Goal: Navigation & Orientation: Find specific page/section

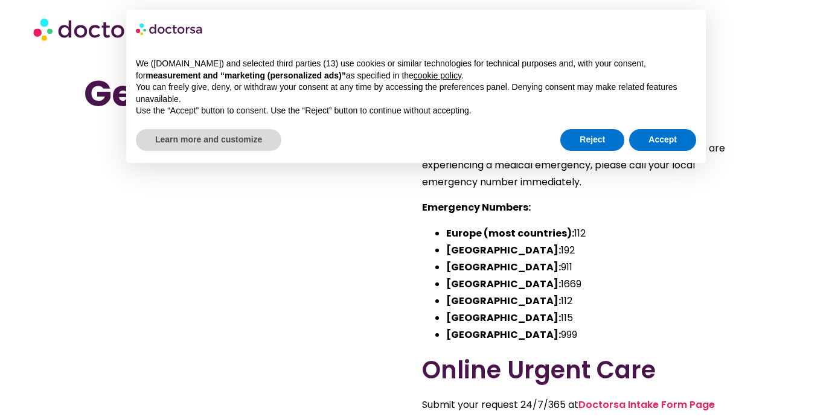
click at [590, 152] on div "Reject Accept" at bounding box center [629, 140] width 136 height 27
click at [599, 138] on button "Reject" at bounding box center [593, 140] width 64 height 22
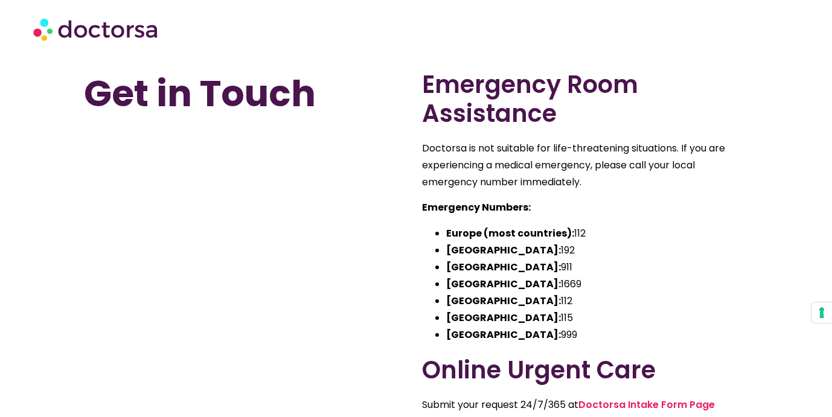
click at [127, 25] on img at bounding box center [96, 29] width 127 height 36
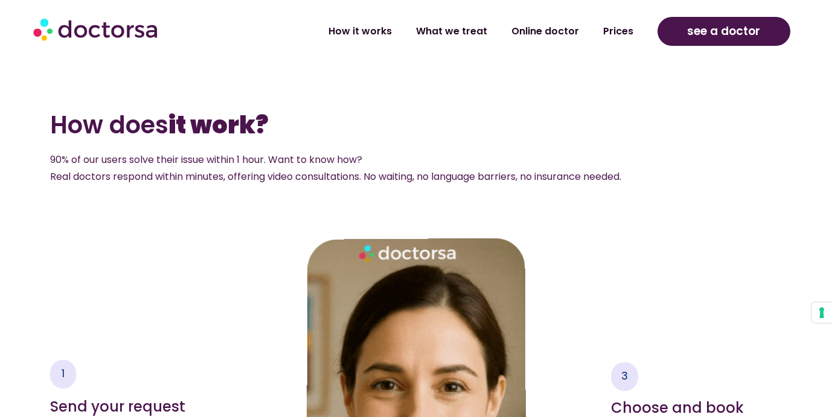
scroll to position [1334, 0]
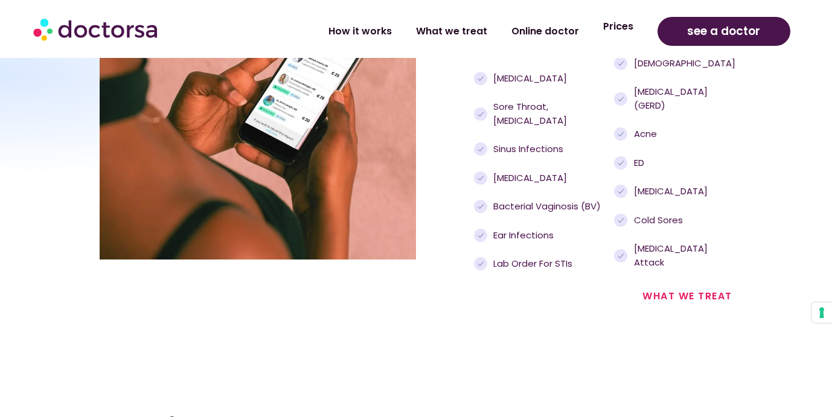
click at [637, 31] on link "Prices" at bounding box center [618, 27] width 54 height 28
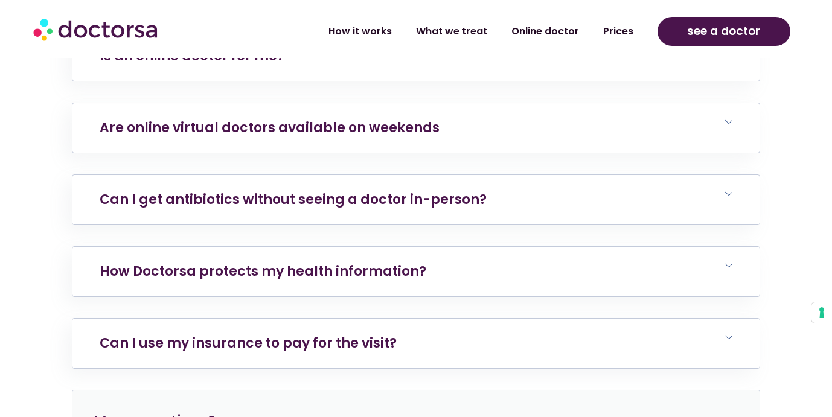
scroll to position [4762, 0]
